Goal: Information Seeking & Learning: Learn about a topic

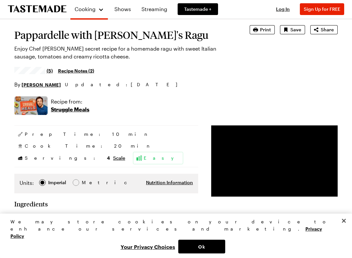
scroll to position [61, 0]
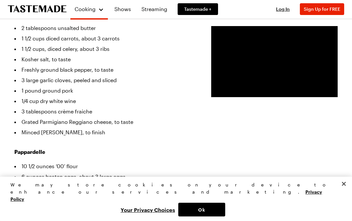
scroll to position [272, 0]
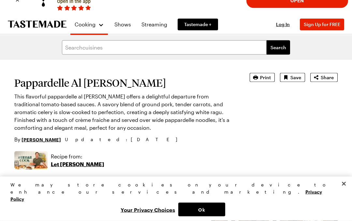
scroll to position [14, 0]
click at [82, 168] on p "Let Frankie Cook" at bounding box center [78, 164] width 54 height 8
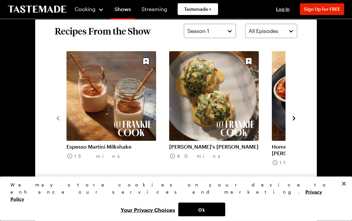
scroll to position [467, 0]
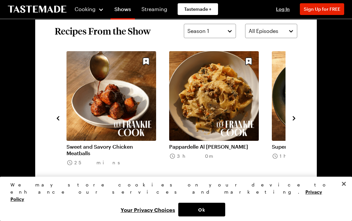
click at [220, 144] on link "Pappardelle Al [PERSON_NAME]" at bounding box center [214, 147] width 90 height 7
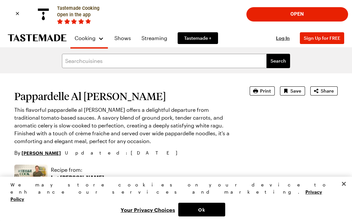
click at [334, 40] on span "Sign Up for FREE" at bounding box center [322, 38] width 37 height 6
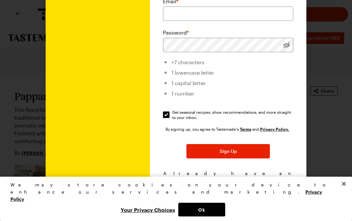
scroll to position [84, 0]
click at [240, 196] on link "Terms of Service" at bounding box center [226, 199] width 32 height 6
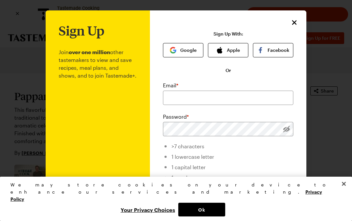
scroll to position [0, 0]
click at [296, 23] on icon "Close" at bounding box center [295, 23] width 8 height 8
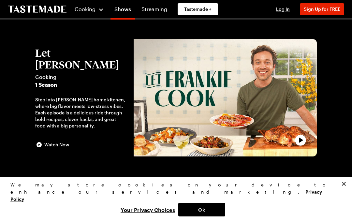
scroll to position [467, 0]
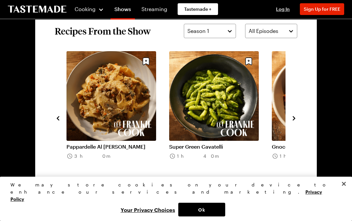
click at [224, 144] on link "Super Green Cavatelli" at bounding box center [214, 147] width 90 height 7
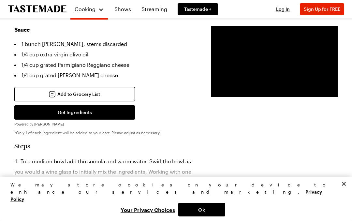
scroll to position [286, 0]
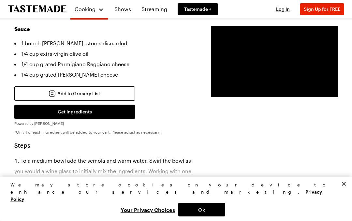
click at [145, 178] on div "Keep reading Get access to the full recipe and 12,000 more! Sign Up for Free Al…" at bounding box center [106, 209] width 184 height 91
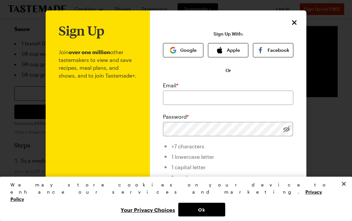
click at [295, 20] on icon "Close" at bounding box center [295, 23] width 8 height 8
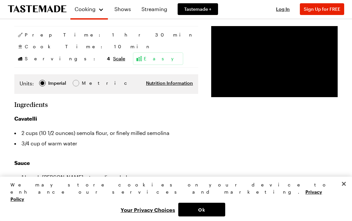
scroll to position [151, 0]
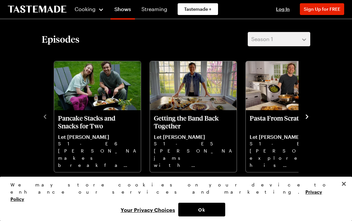
scroll to position [467, 0]
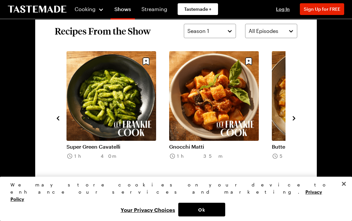
click at [229, 144] on link "Gnocchi Matti" at bounding box center [214, 147] width 90 height 7
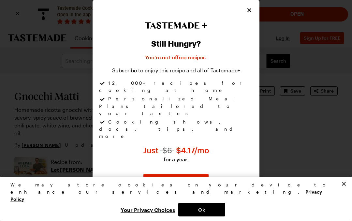
click at [251, 12] on icon "Close" at bounding box center [250, 10] width 4 height 4
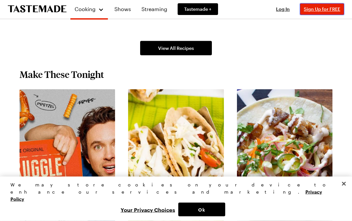
scroll to position [548, 0]
